Goal: Complete application form

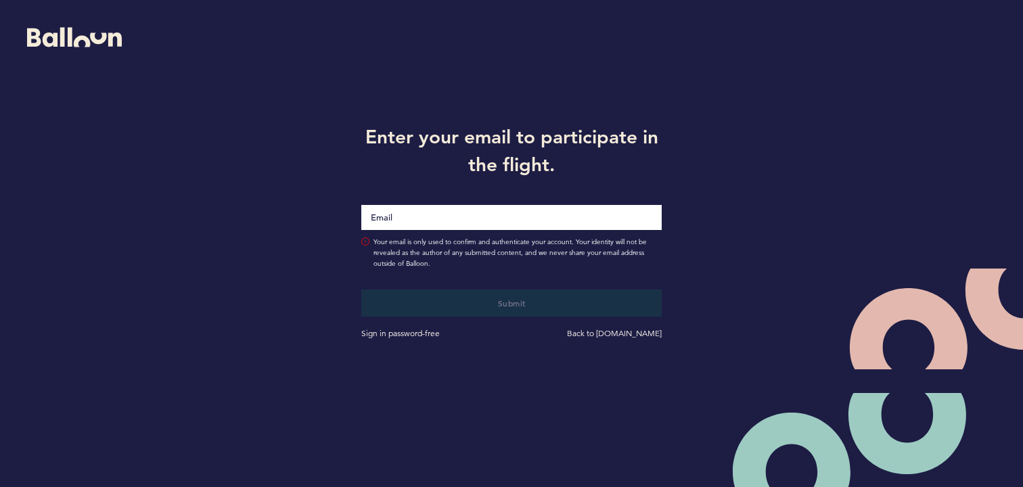
click at [567, 217] on input "Email" at bounding box center [511, 217] width 300 height 25
type input "[EMAIL_ADDRESS][DOMAIN_NAME]"
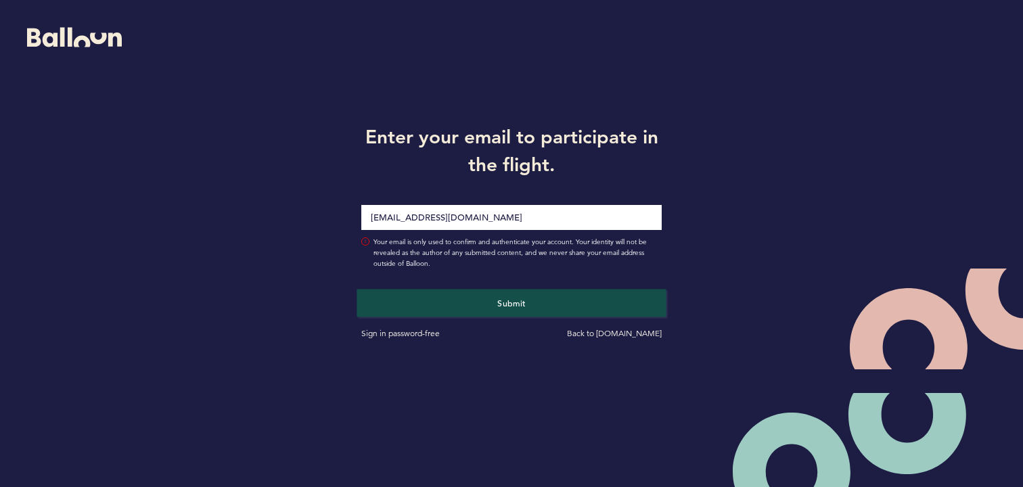
click at [495, 292] on button "Submit" at bounding box center [511, 303] width 309 height 28
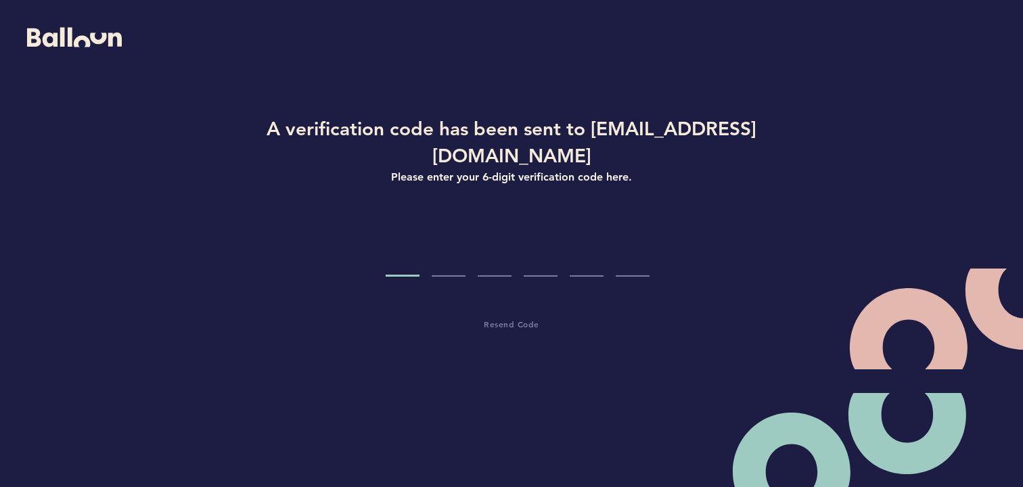
type input "8"
type input "5"
type input "6"
type input "0"
type input "3"
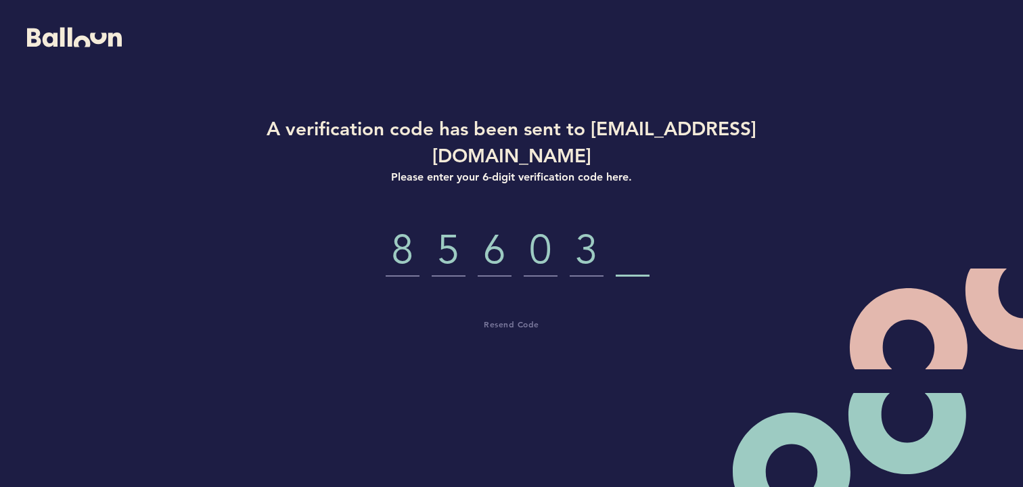
type input "2"
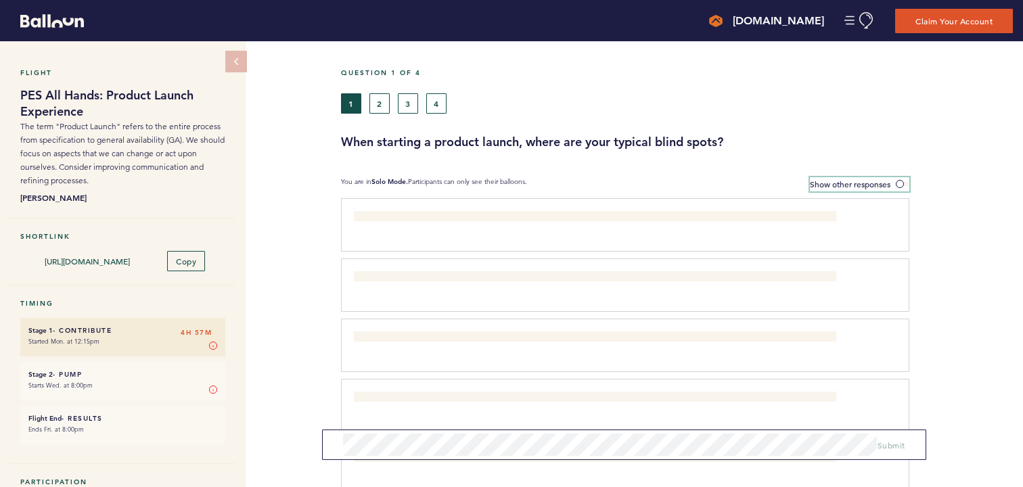
click at [901, 184] on span at bounding box center [903, 184] width 14 height 4
click at [0, 0] on input "Show other responses" at bounding box center [0, 0] width 0 height 0
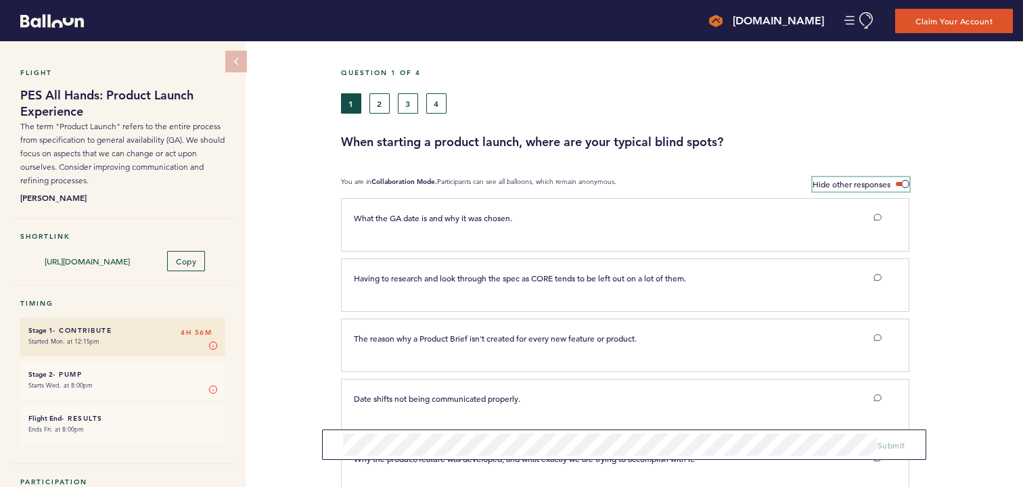
click at [904, 182] on span at bounding box center [903, 184] width 14 height 4
click at [0, 0] on input "Hide other responses" at bounding box center [0, 0] width 0 height 0
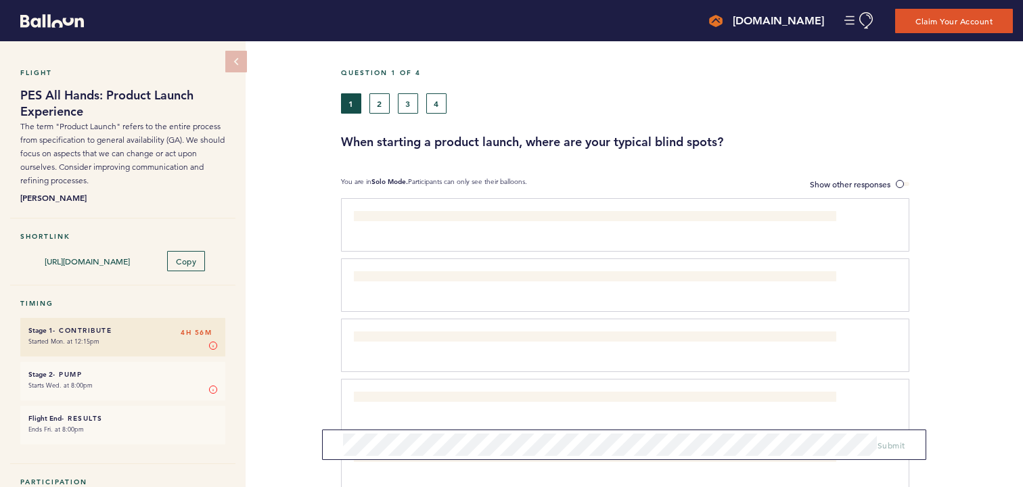
click at [517, 217] on p "What the GA date is and why it was chosen." at bounding box center [595, 218] width 482 height 14
click at [495, 232] on div "What the GA date is and why it was chosen. clear submit" at bounding box center [618, 223] width 548 height 24
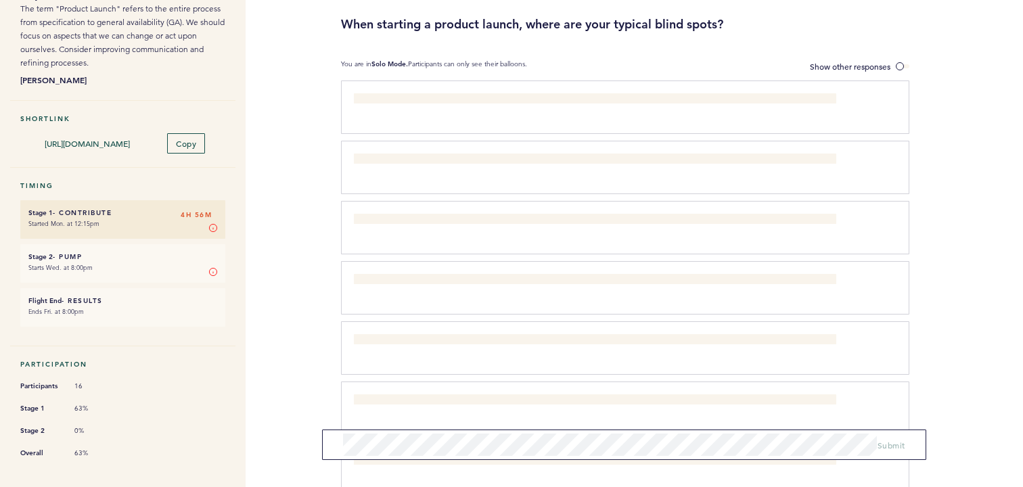
scroll to position [122, 0]
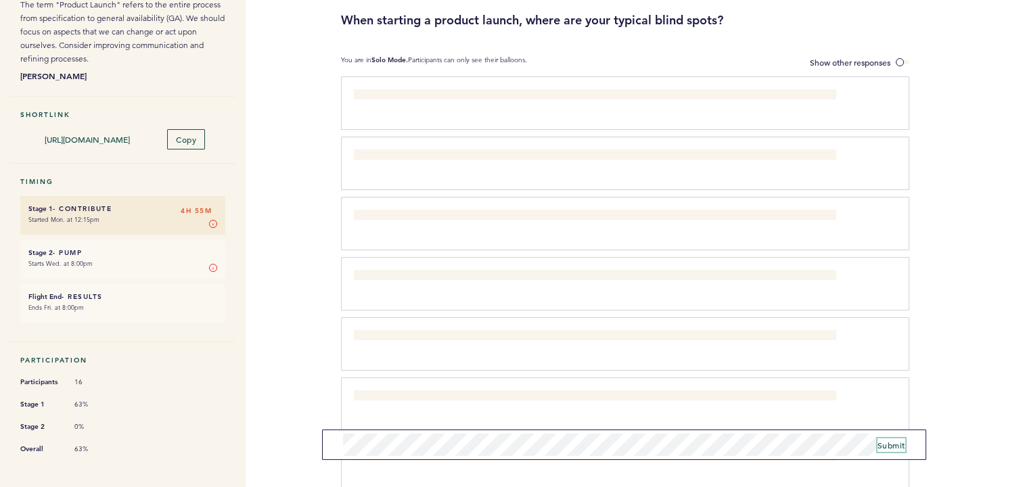
click at [888, 449] on span "Submit" at bounding box center [892, 445] width 28 height 11
click at [498, 456] on form "Submit" at bounding box center [624, 445] width 604 height 30
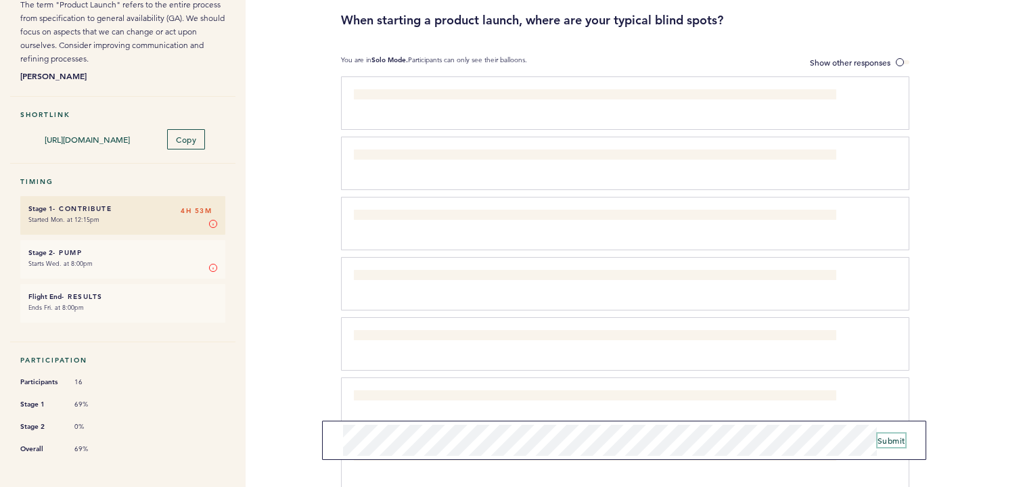
click at [897, 444] on span "Submit" at bounding box center [892, 440] width 28 height 11
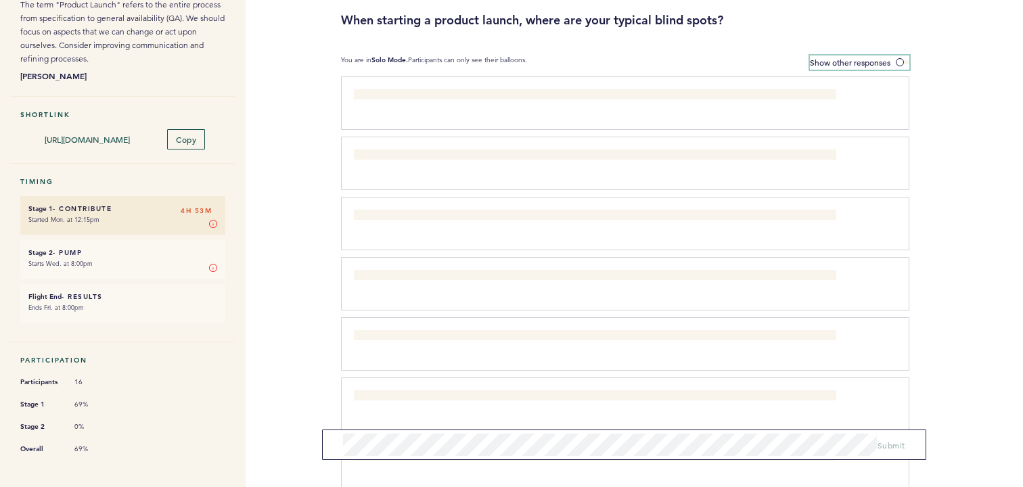
click at [902, 60] on span at bounding box center [903, 62] width 14 height 4
click at [0, 0] on input "Show other responses" at bounding box center [0, 0] width 0 height 0
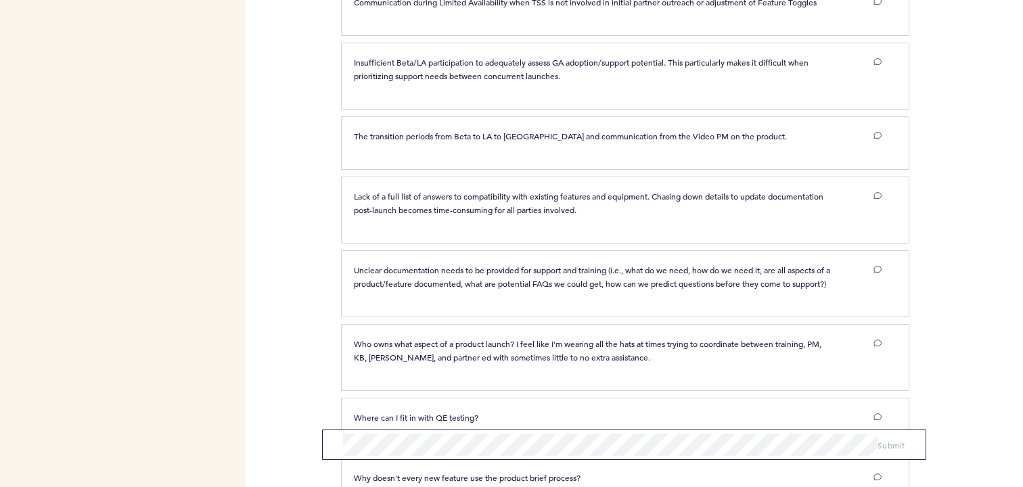
scroll to position [765, 0]
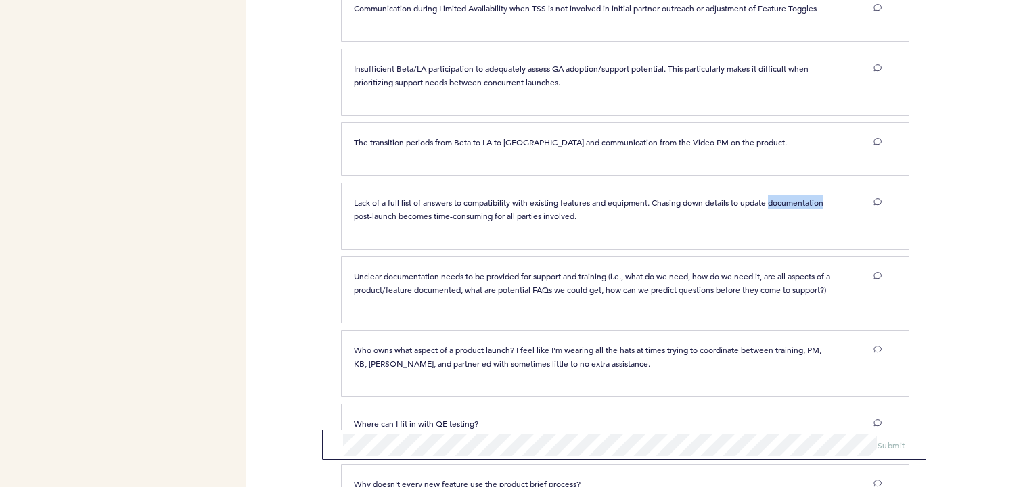
click at [941, 168] on div at bounding box center [966, 154] width 114 height 57
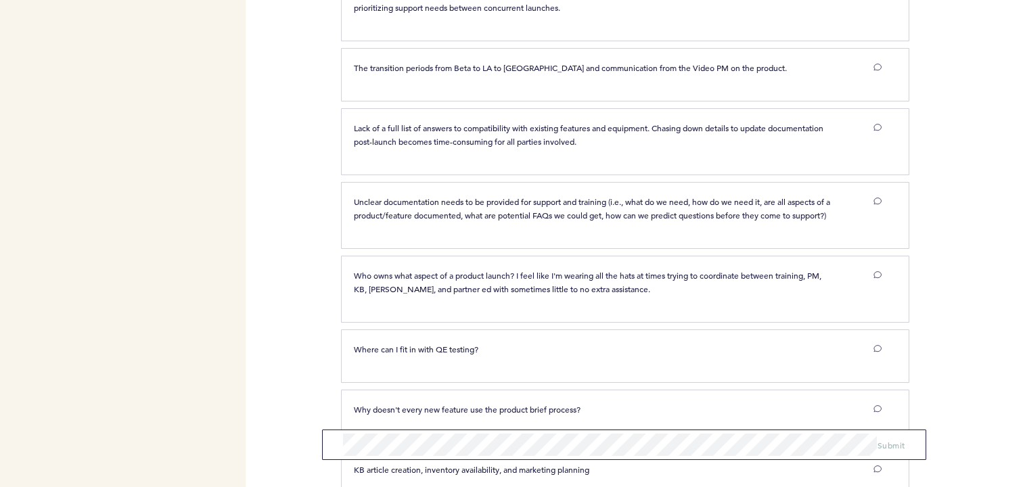
scroll to position [841, 0]
